Goal: Task Accomplishment & Management: Use online tool/utility

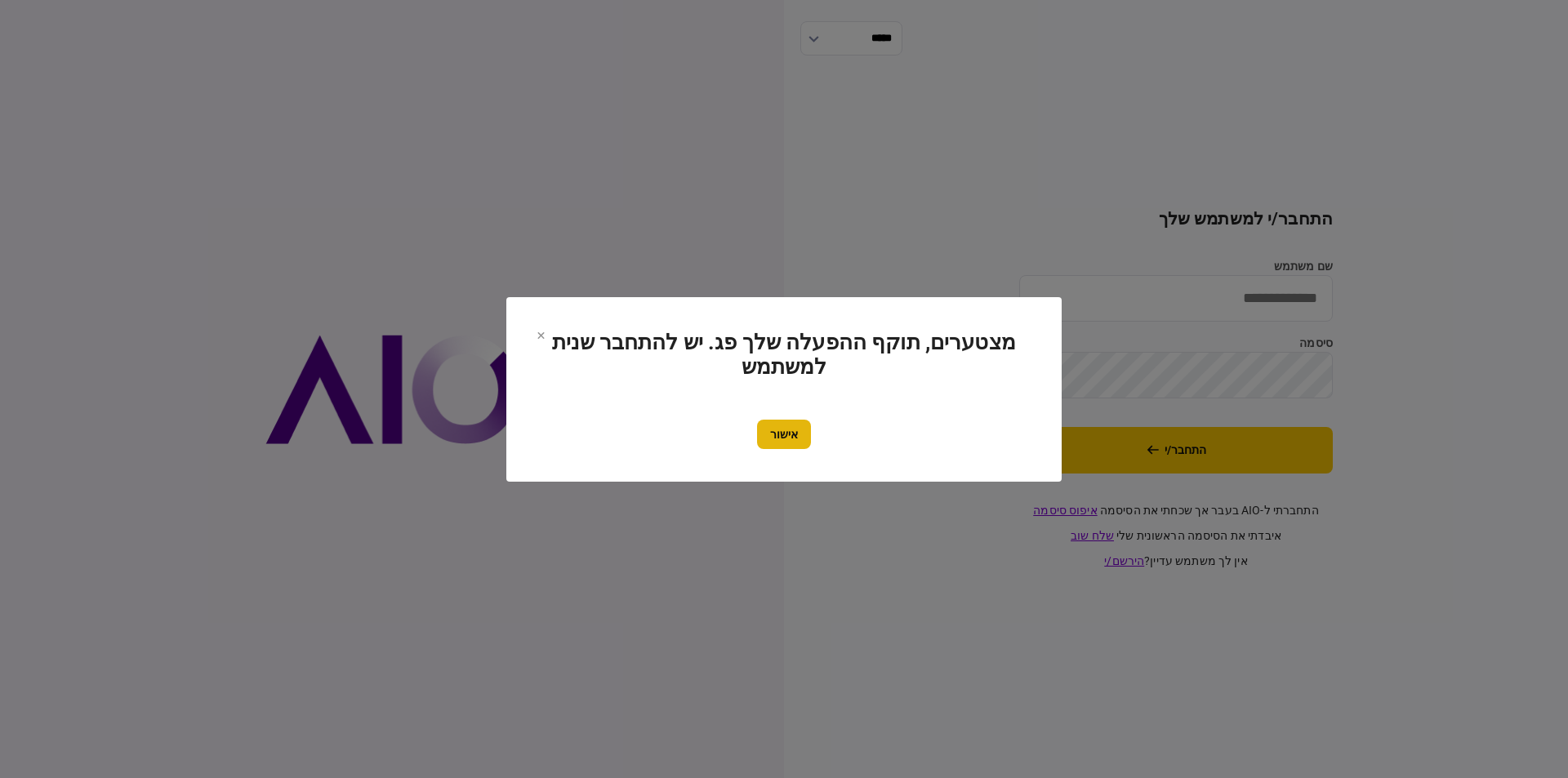
click at [785, 426] on button "אישור" at bounding box center [784, 434] width 54 height 29
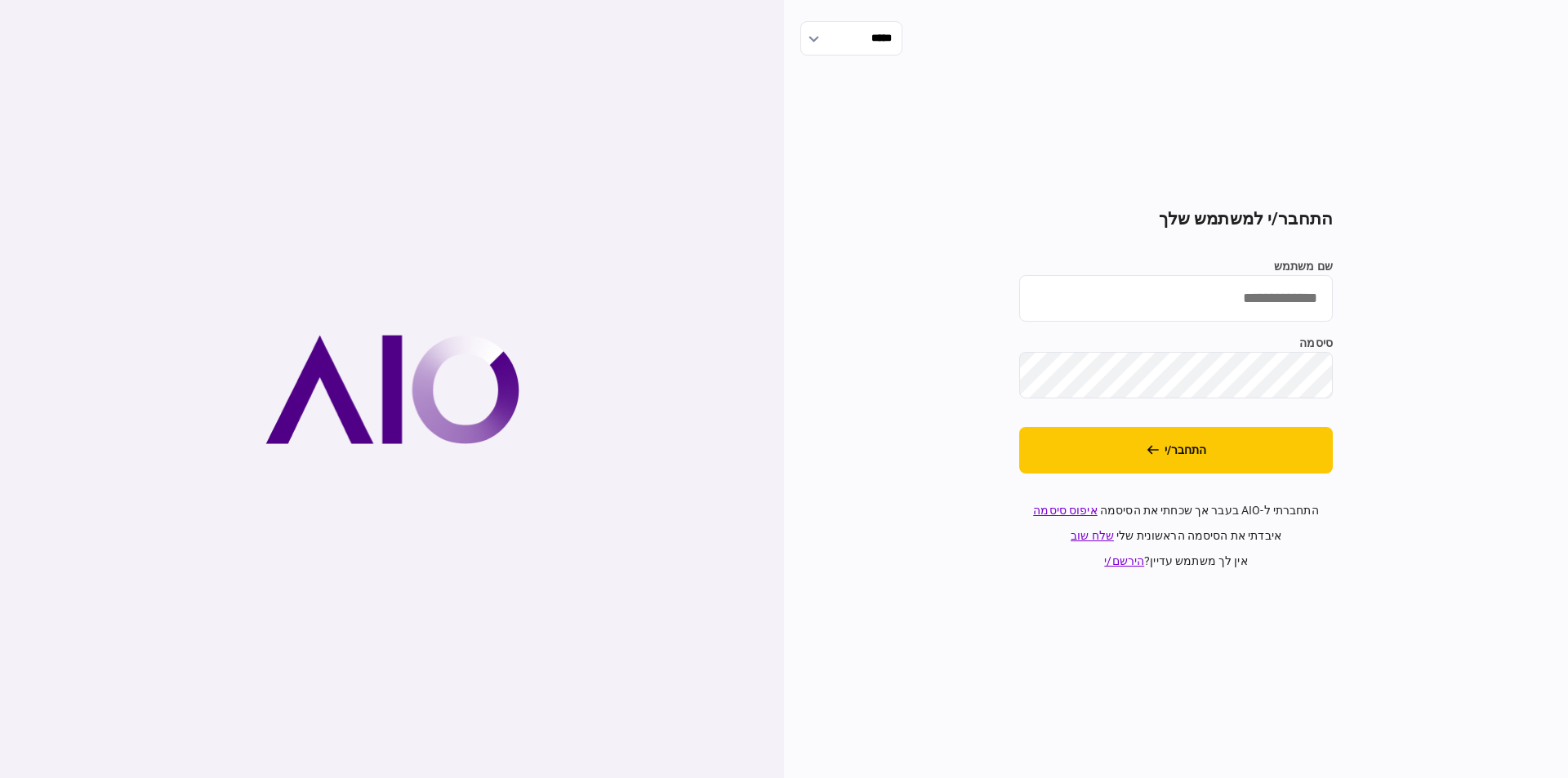
click at [1177, 314] on input "שם משתמש" at bounding box center [1176, 298] width 314 height 47
type input "**********"
click at [1133, 470] on button "התחבר/י" at bounding box center [1176, 451] width 314 height 47
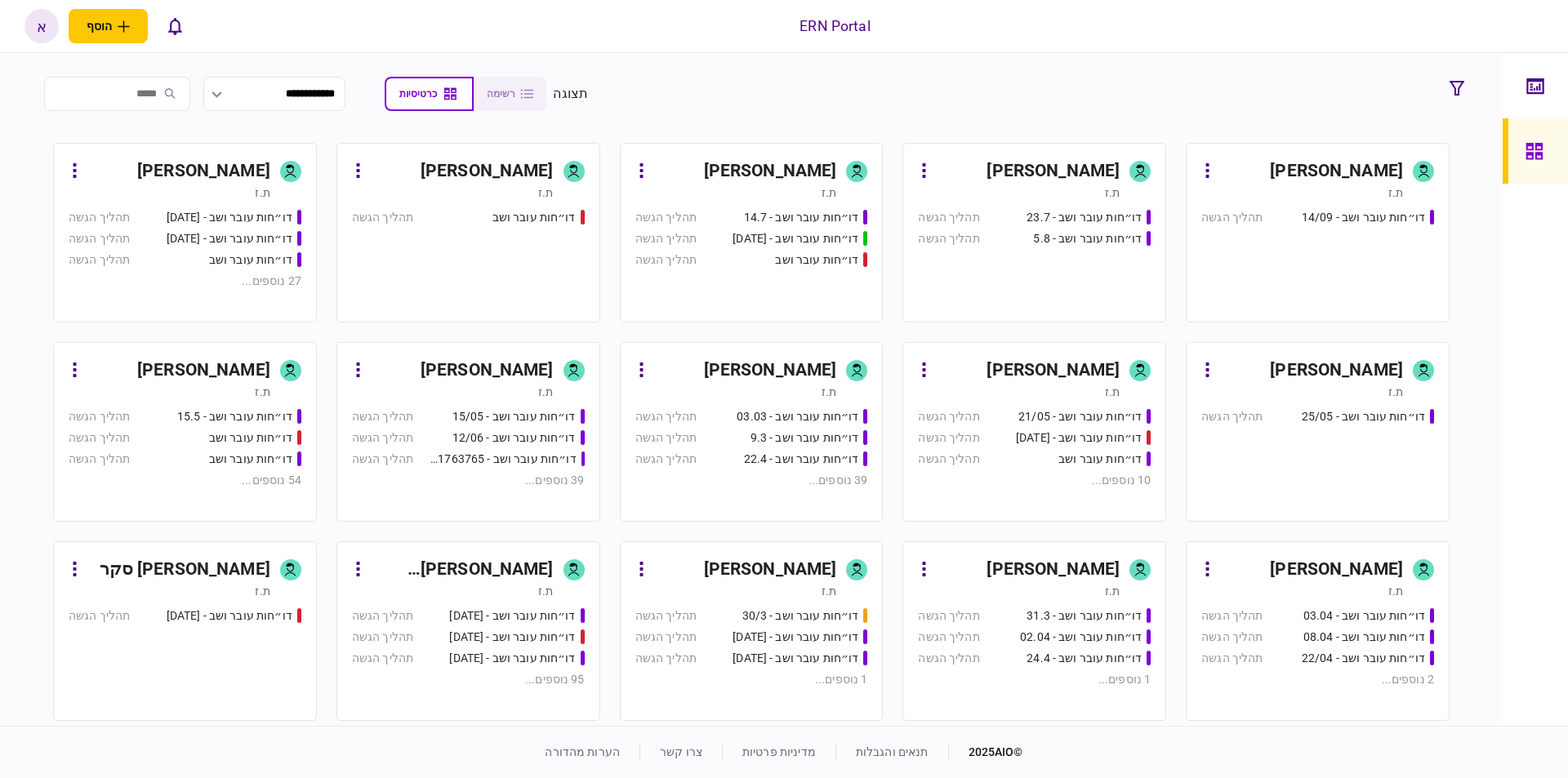
scroll to position [370, 0]
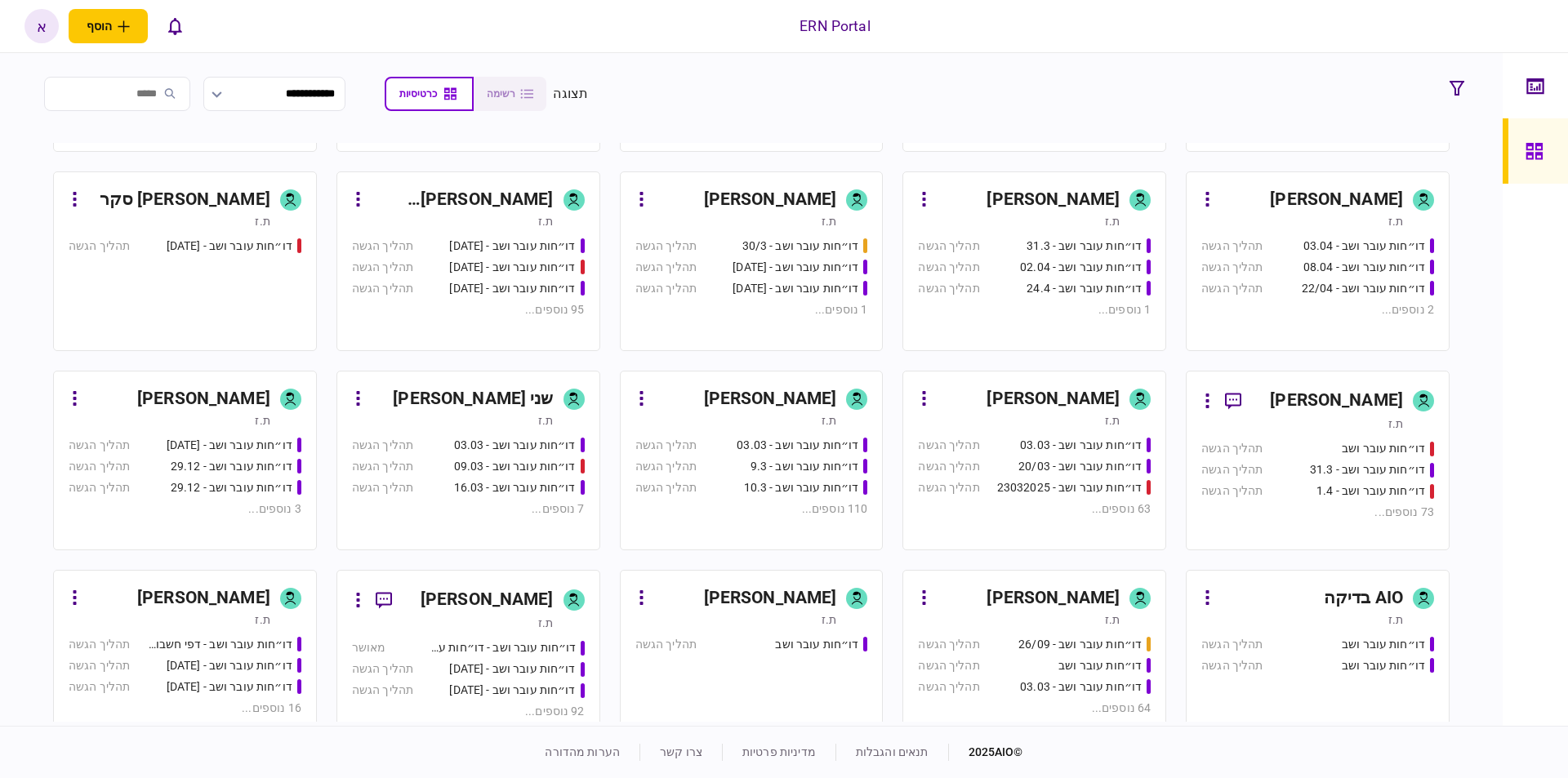
click at [862, 404] on icon at bounding box center [857, 399] width 13 height 16
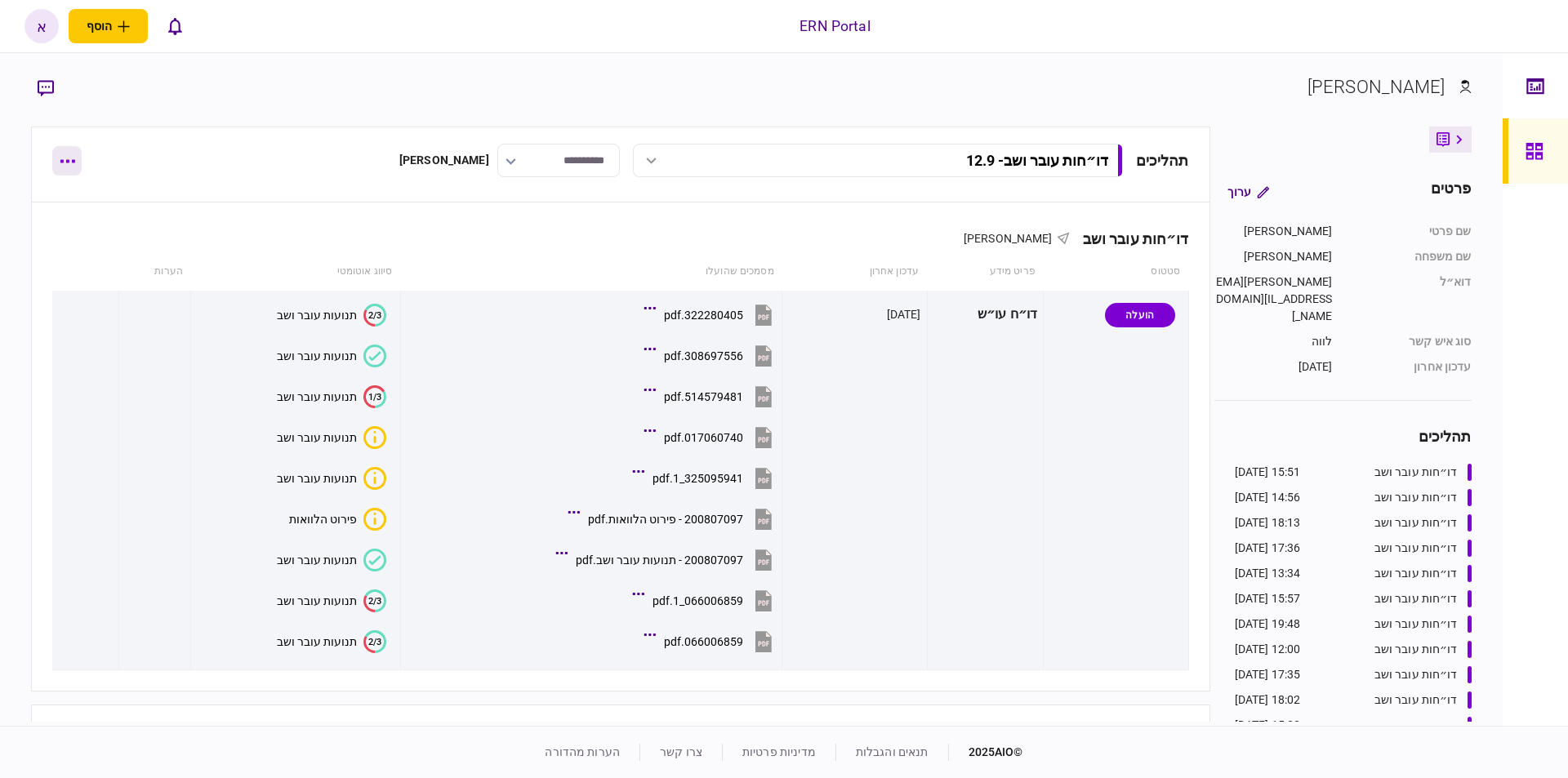
click at [65, 160] on icon "button" at bounding box center [68, 161] width 16 height 4
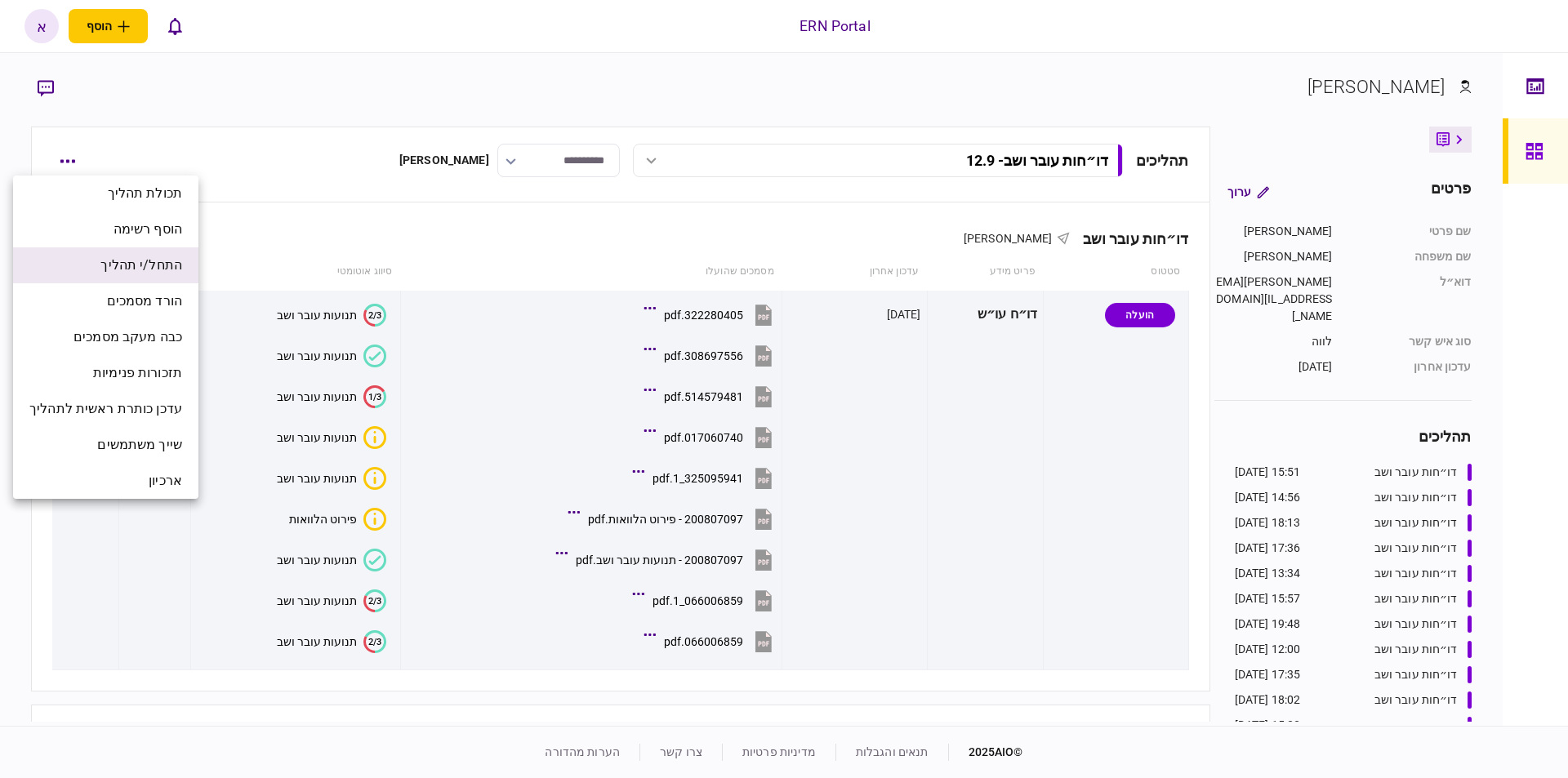
click at [138, 260] on span "התחל/י תהליך" at bounding box center [141, 265] width 81 height 19
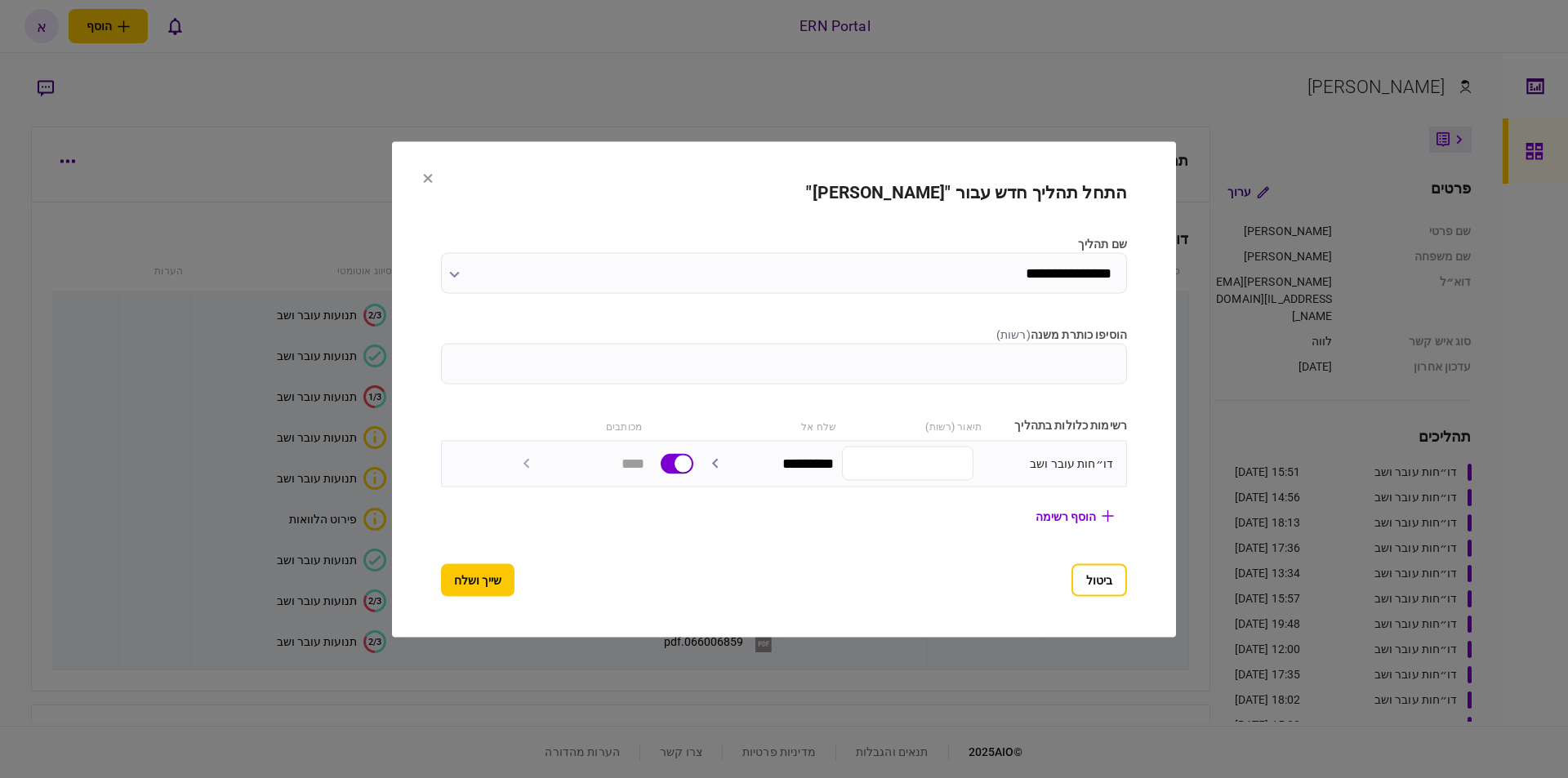
click at [906, 331] on label "הוסיפו כותרת משנה ( רשות )" at bounding box center [784, 334] width 686 height 17
click at [906, 343] on input "הוסיפו כותרת משנה ( רשות )" at bounding box center [784, 363] width 686 height 41
click at [903, 356] on input "הוסיפו כותרת משנה ( רשות )" at bounding box center [784, 363] width 686 height 41
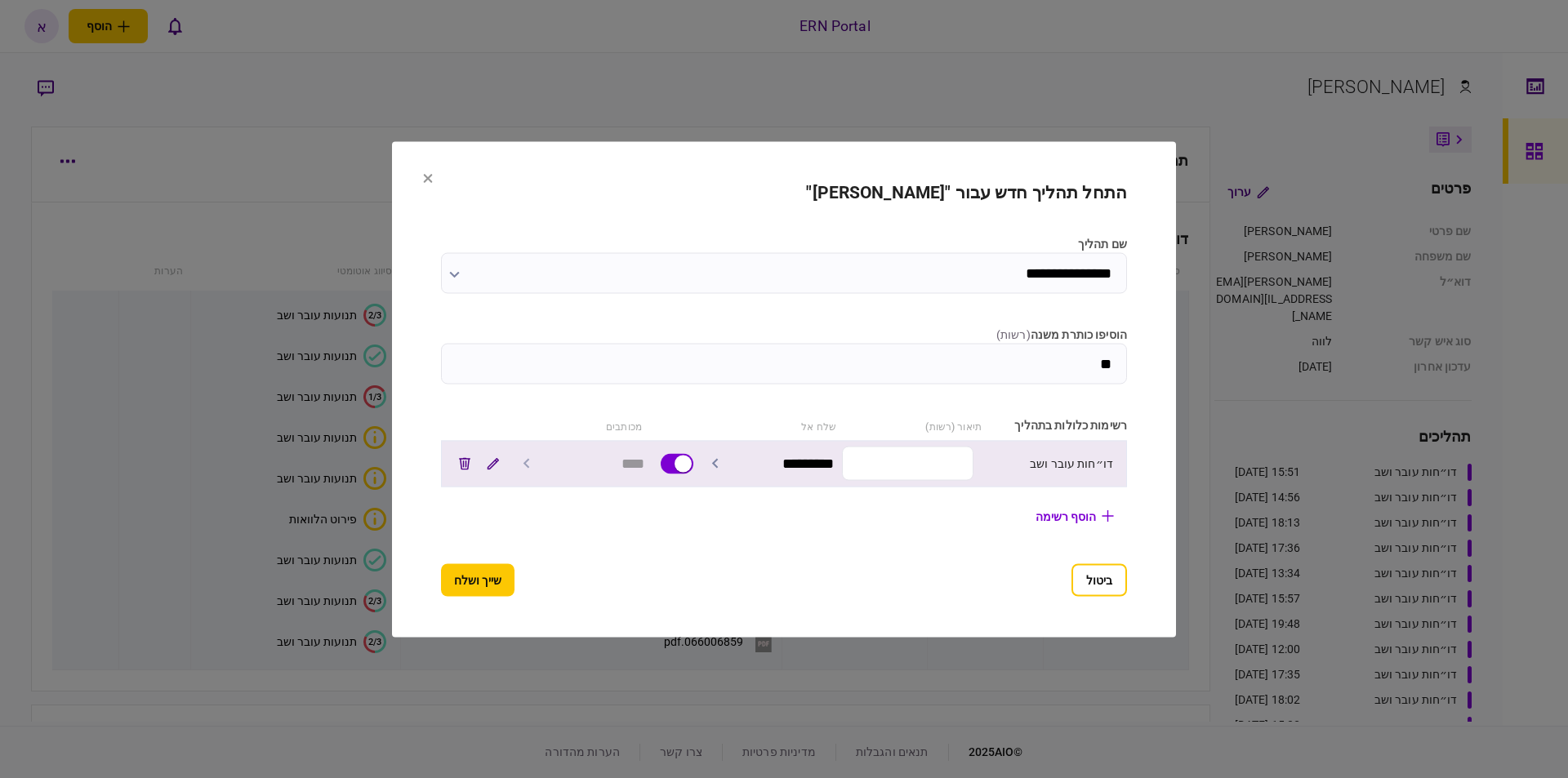
type input "*"
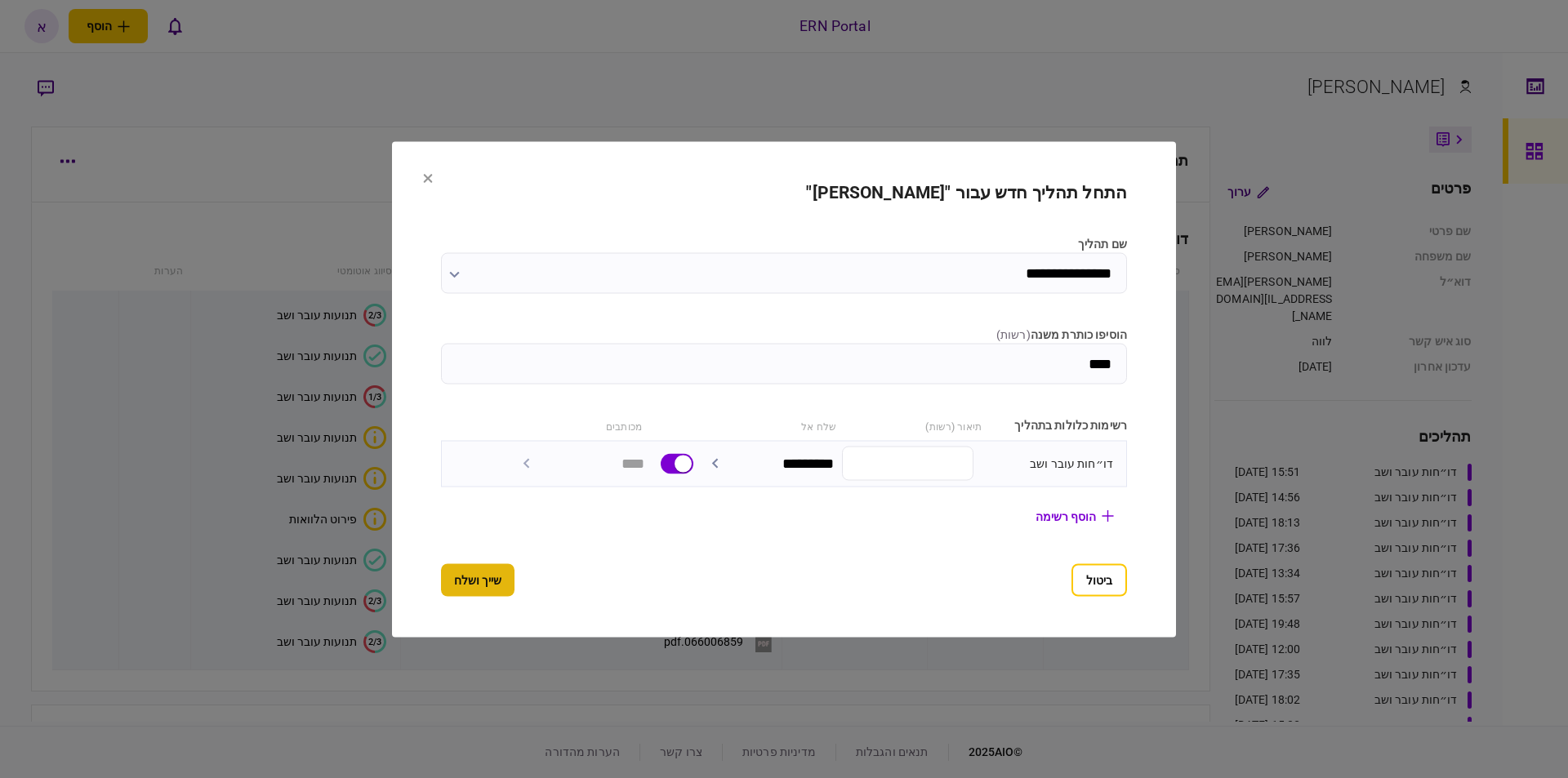
type input "****"
click at [465, 580] on button "שייך ושלח" at bounding box center [478, 579] width 74 height 33
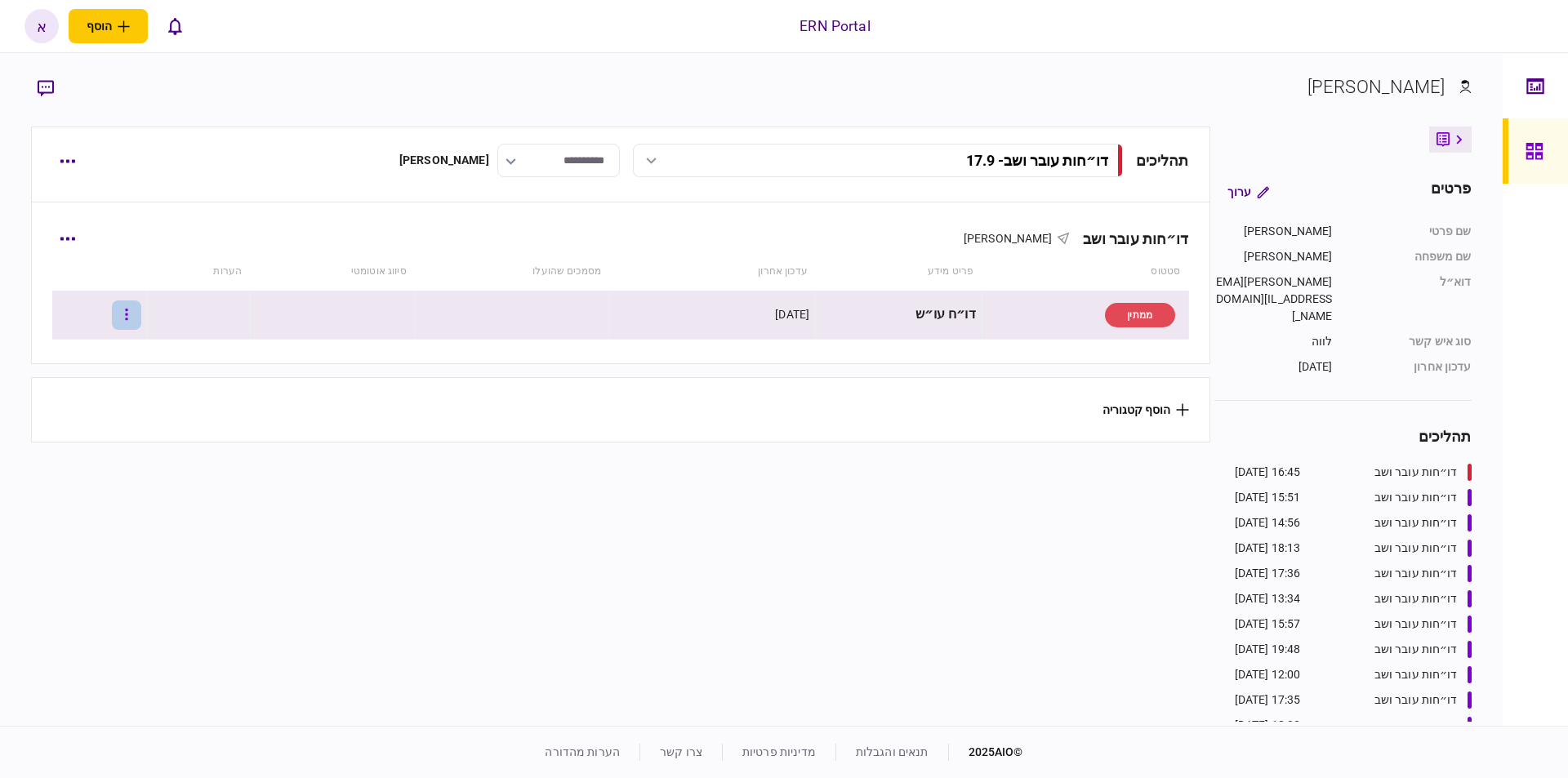
click at [141, 319] on button "button" at bounding box center [126, 315] width 29 height 29
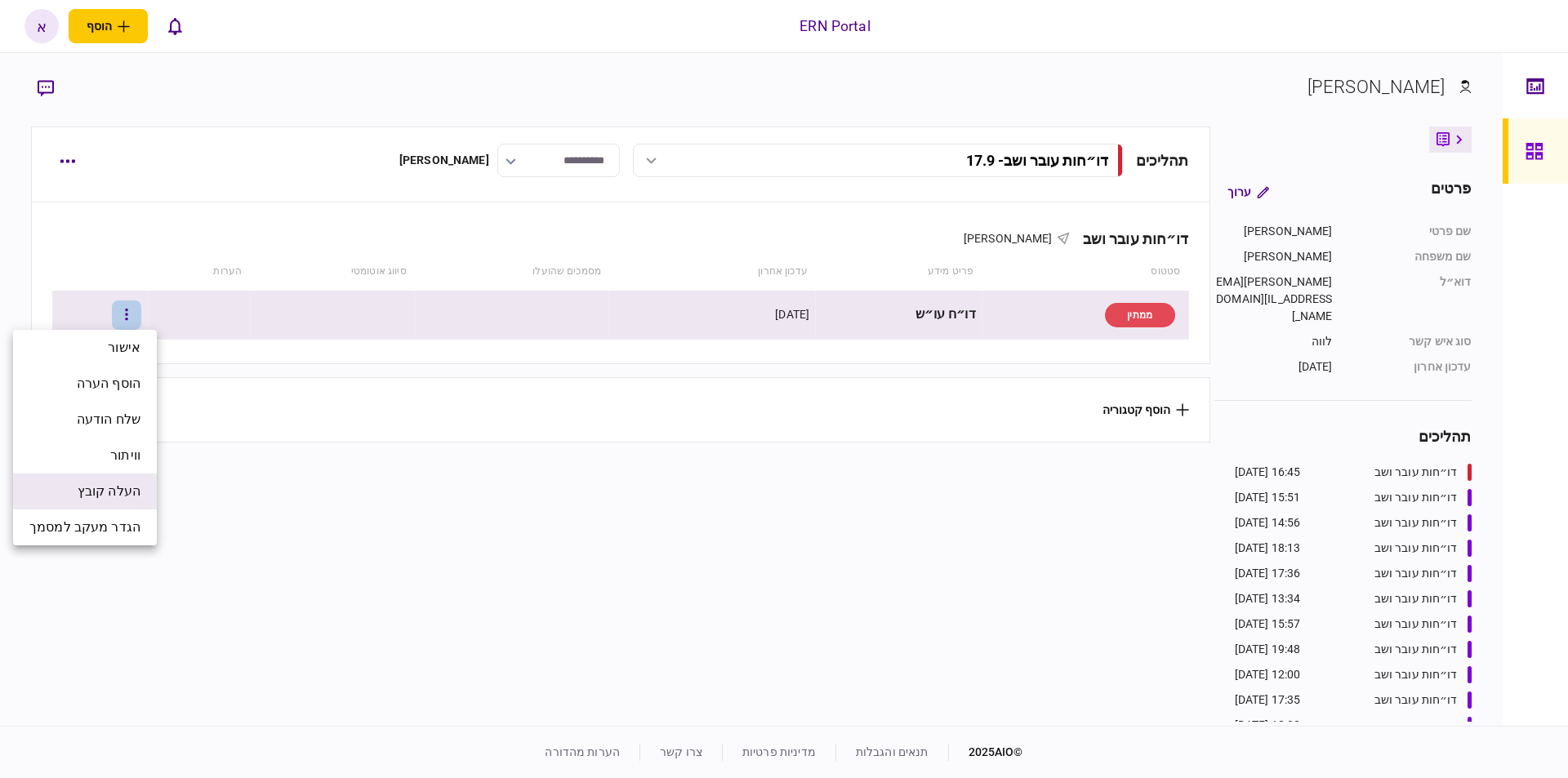
click at [129, 491] on span "העלה קובץ" at bounding box center [109, 491] width 63 height 19
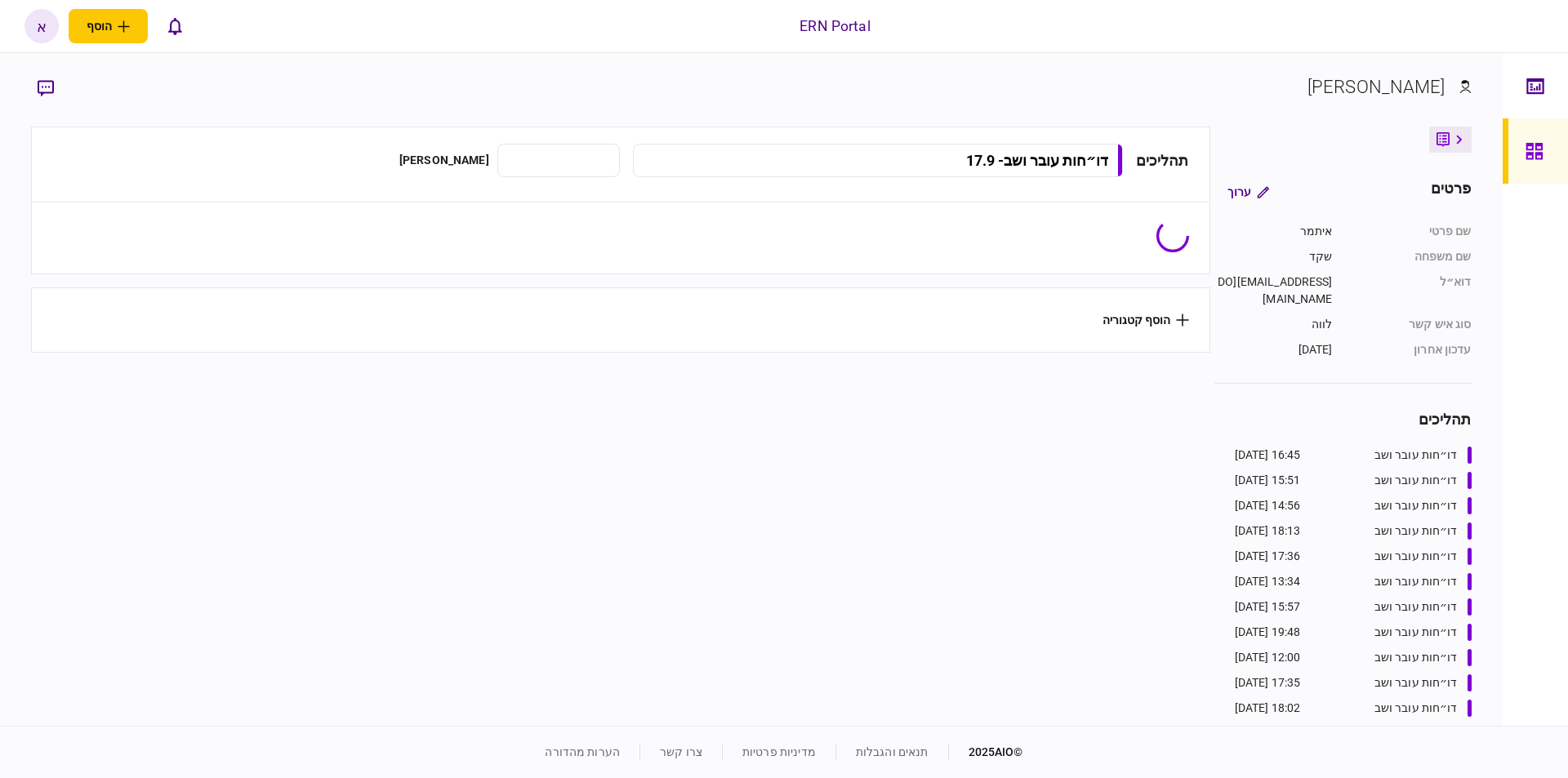
type input "**********"
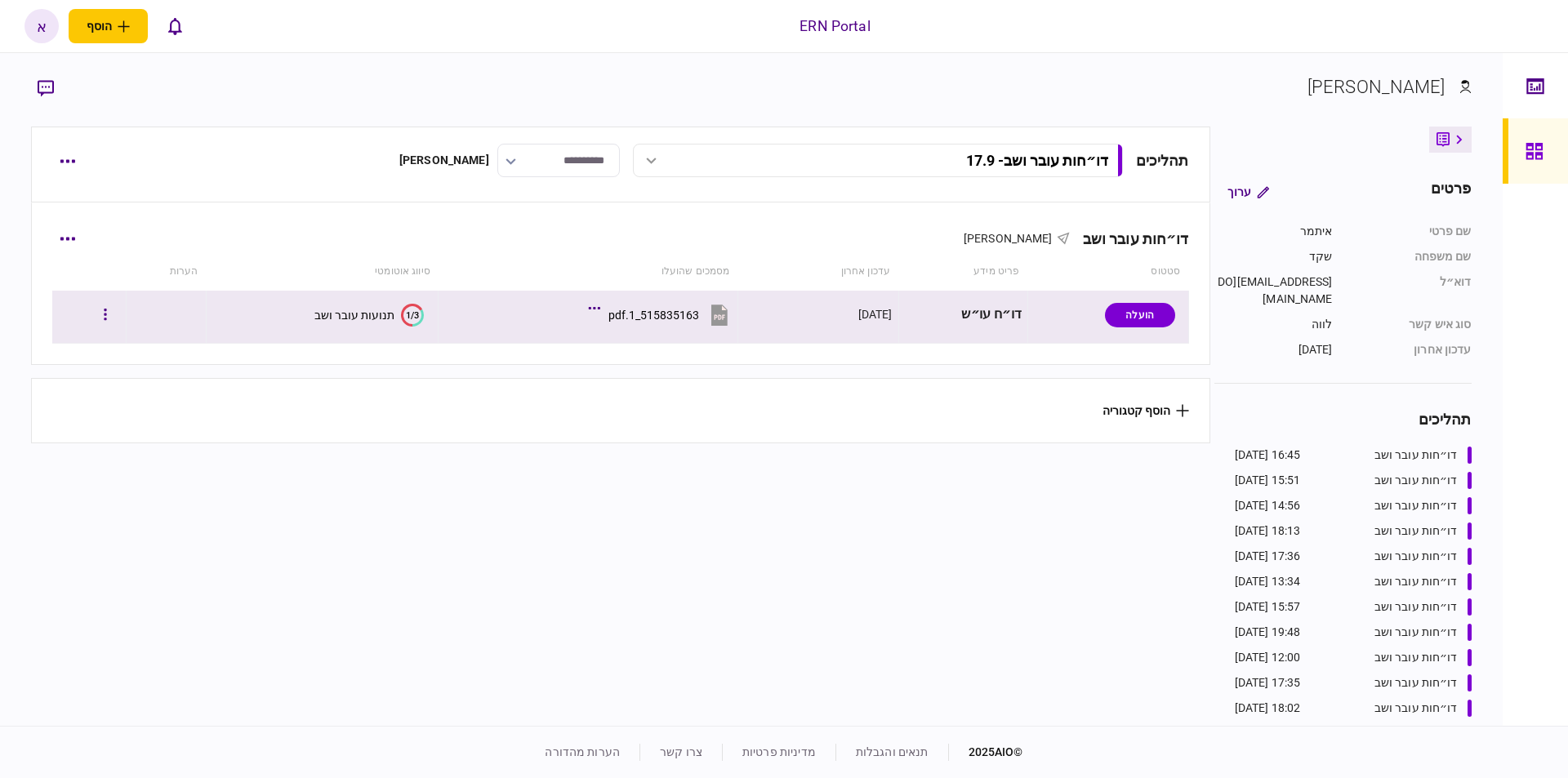
click at [384, 311] on div "תנועות עובר ושב" at bounding box center [354, 315] width 80 height 13
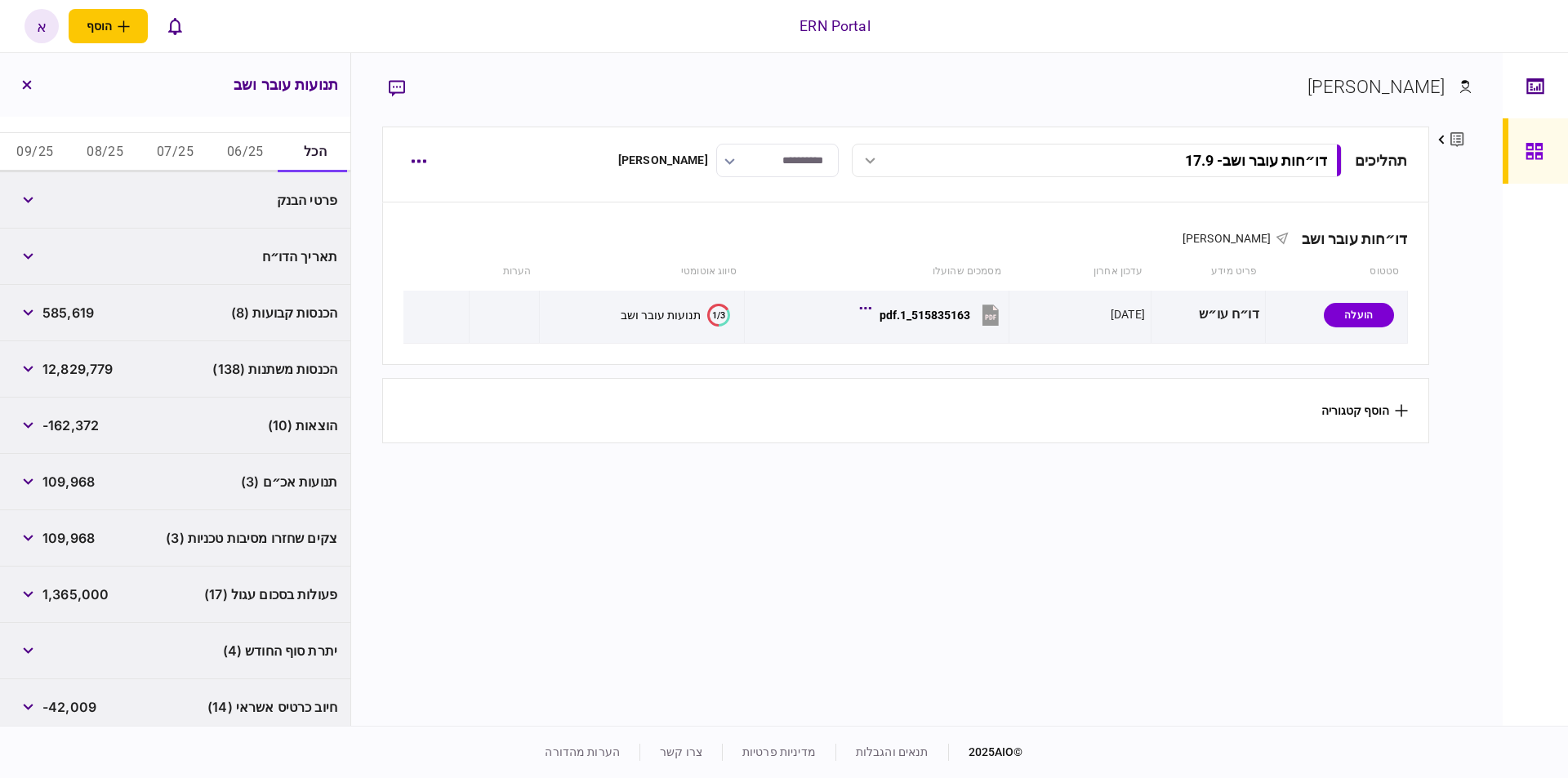
scroll to position [397, 0]
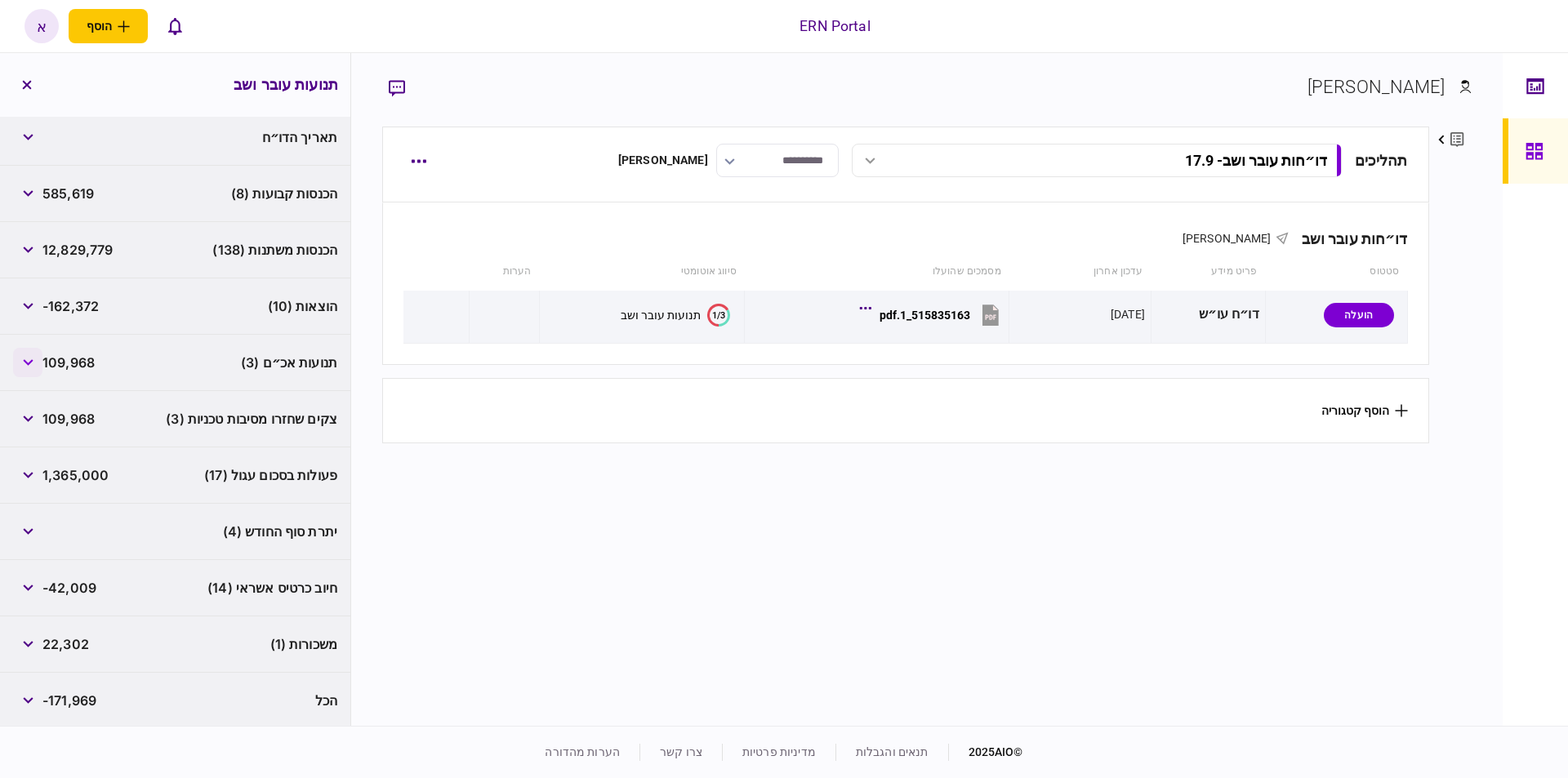
click at [19, 356] on button "button" at bounding box center [27, 362] width 29 height 29
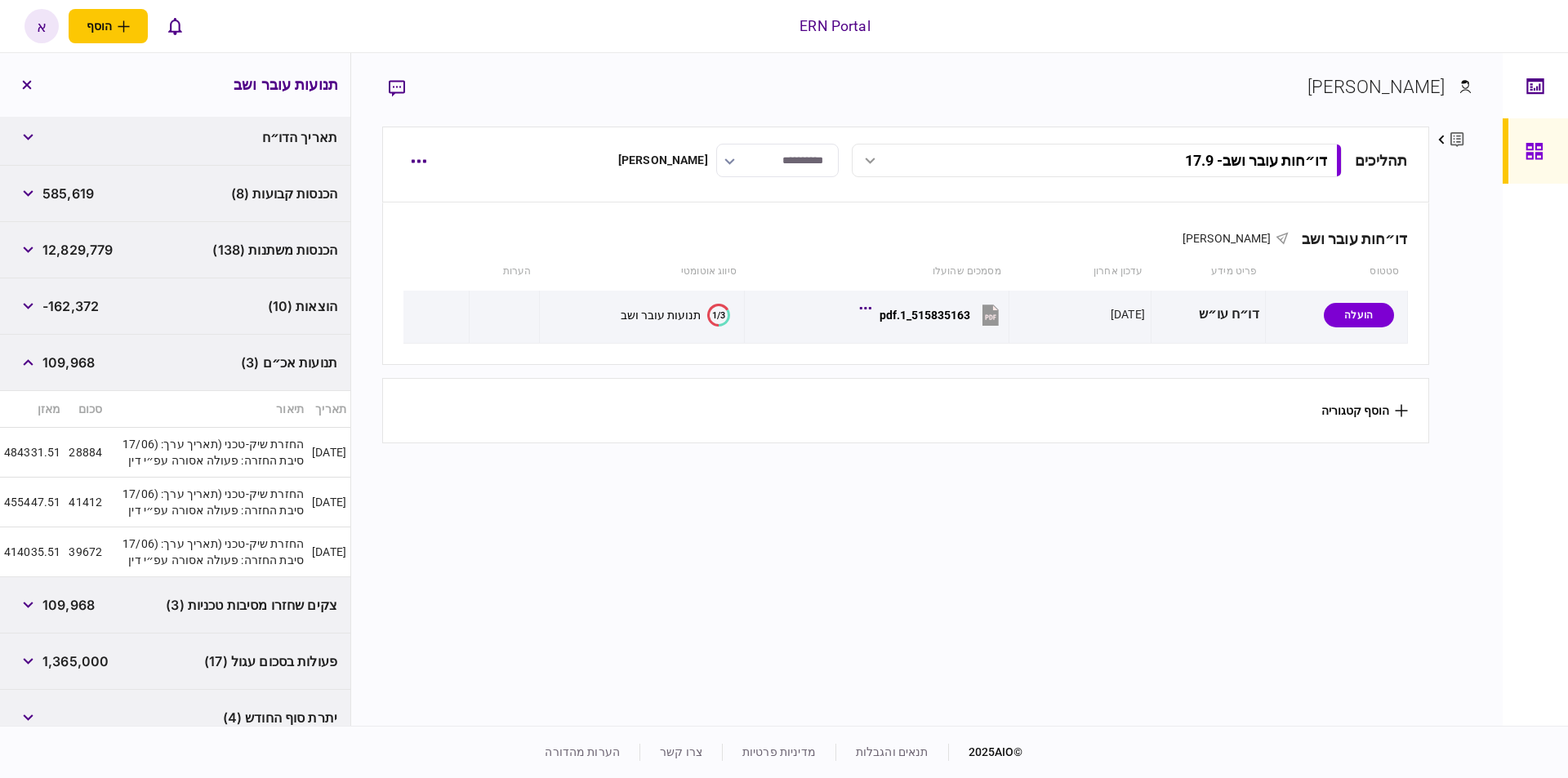
click at [78, 190] on span "585,619" at bounding box center [68, 194] width 51 height 19
copy span "585,619"
